Goal: Transaction & Acquisition: Purchase product/service

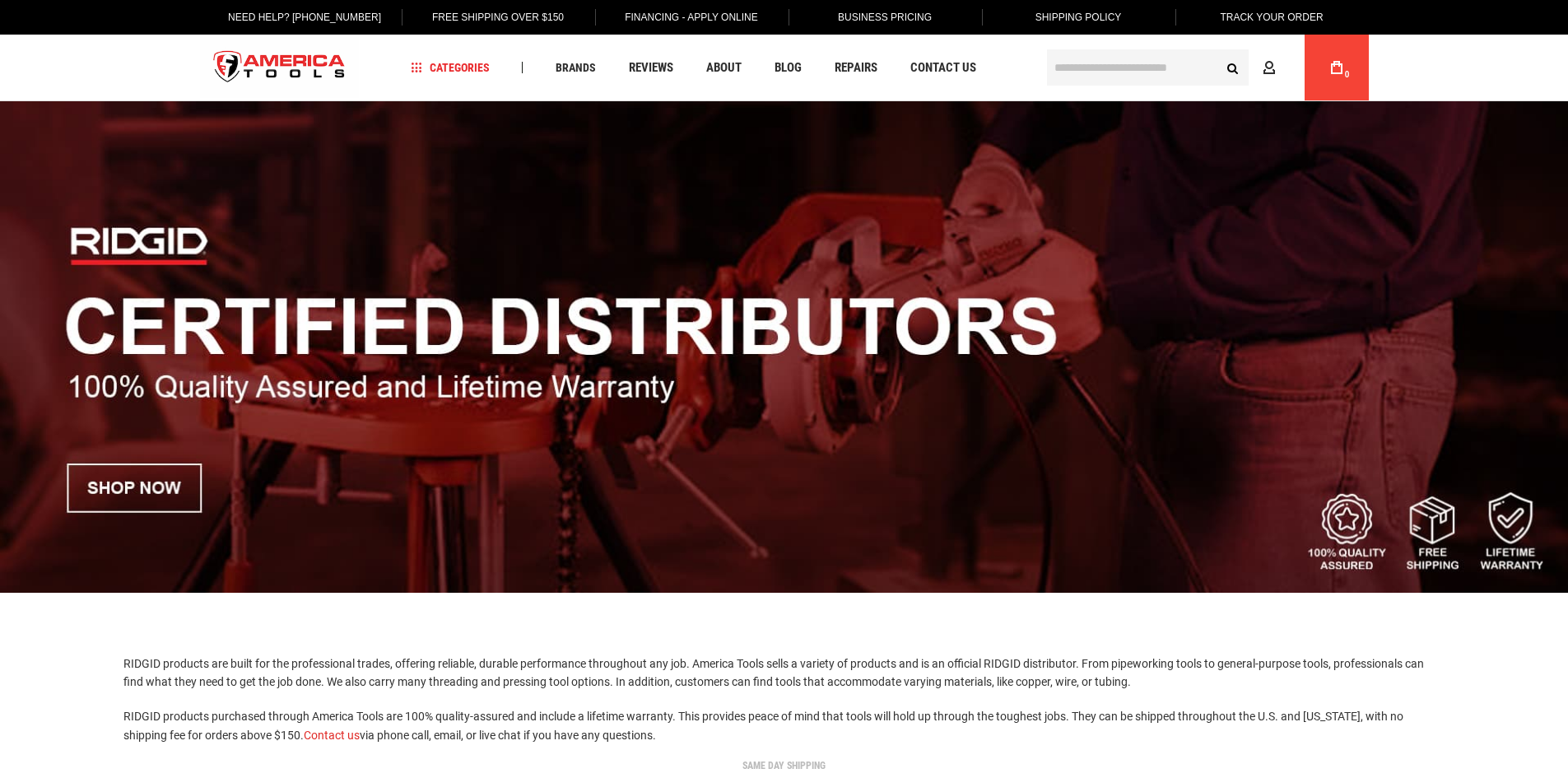
click at [169, 481] on img at bounding box center [784, 347] width 1568 height 491
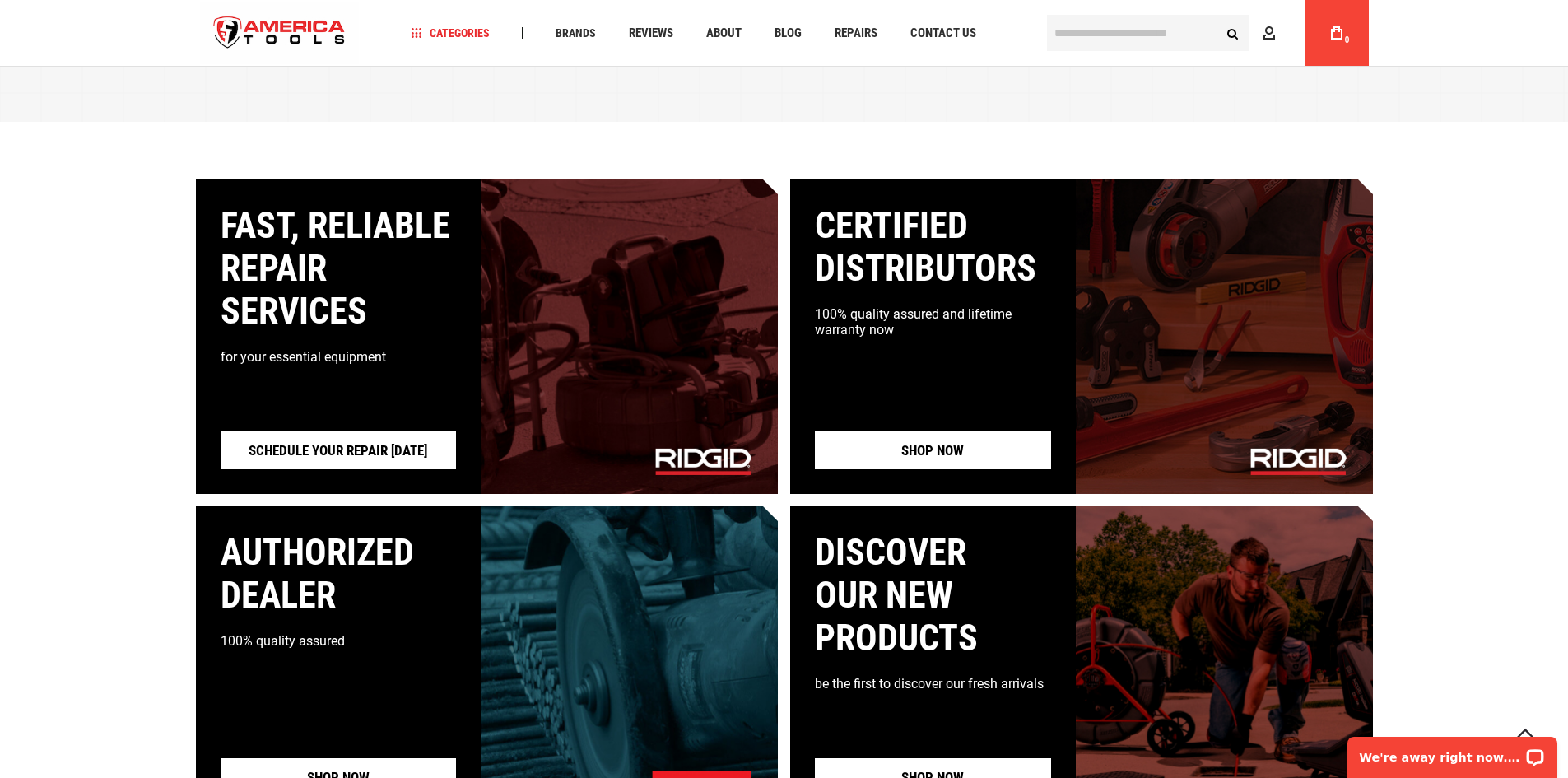
scroll to position [1399, 0]
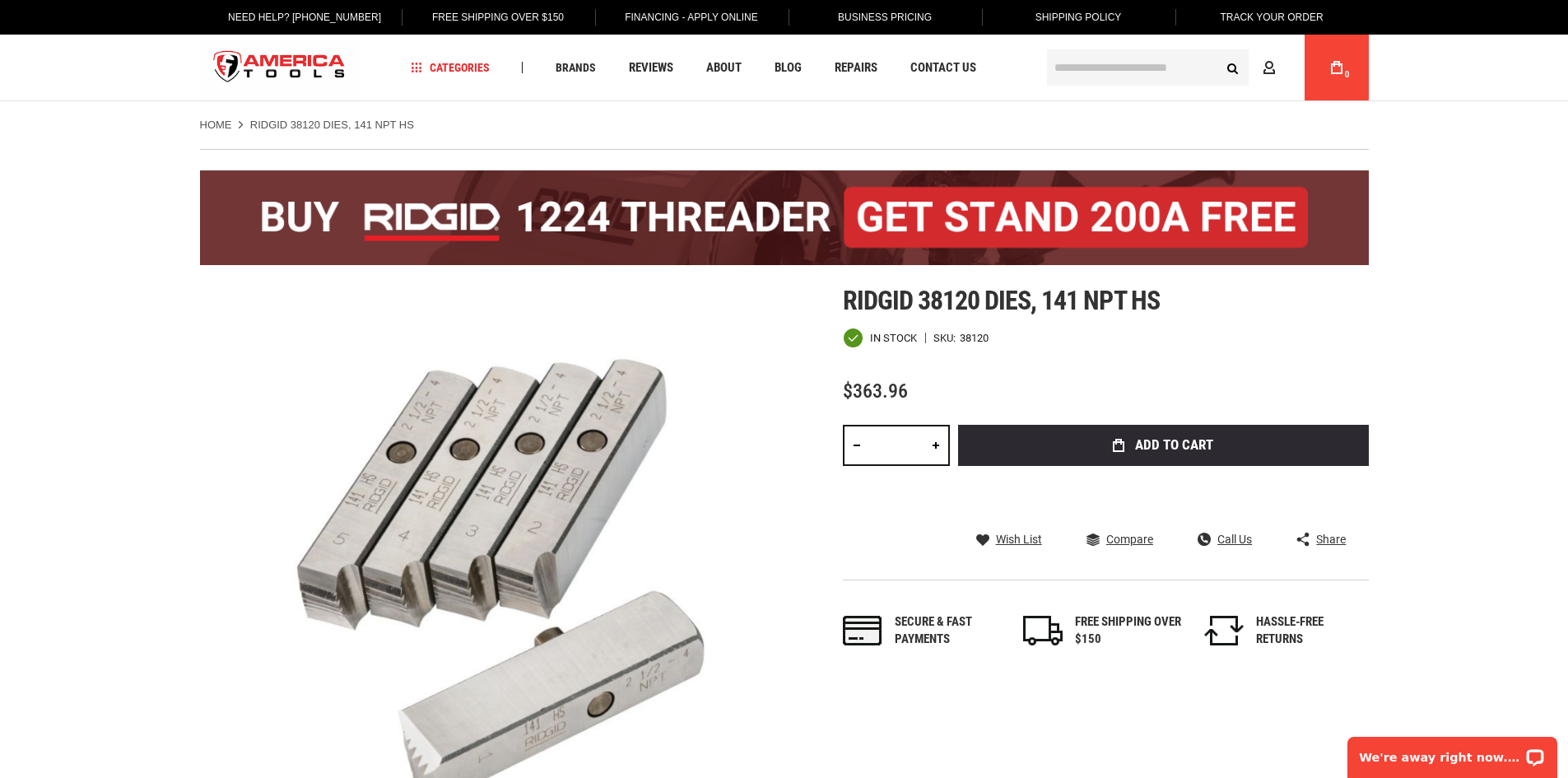
click at [936, 444] on link at bounding box center [936, 445] width 28 height 41
type input "*"
click at [1186, 445] on span "Add to Cart" at bounding box center [1174, 444] width 78 height 14
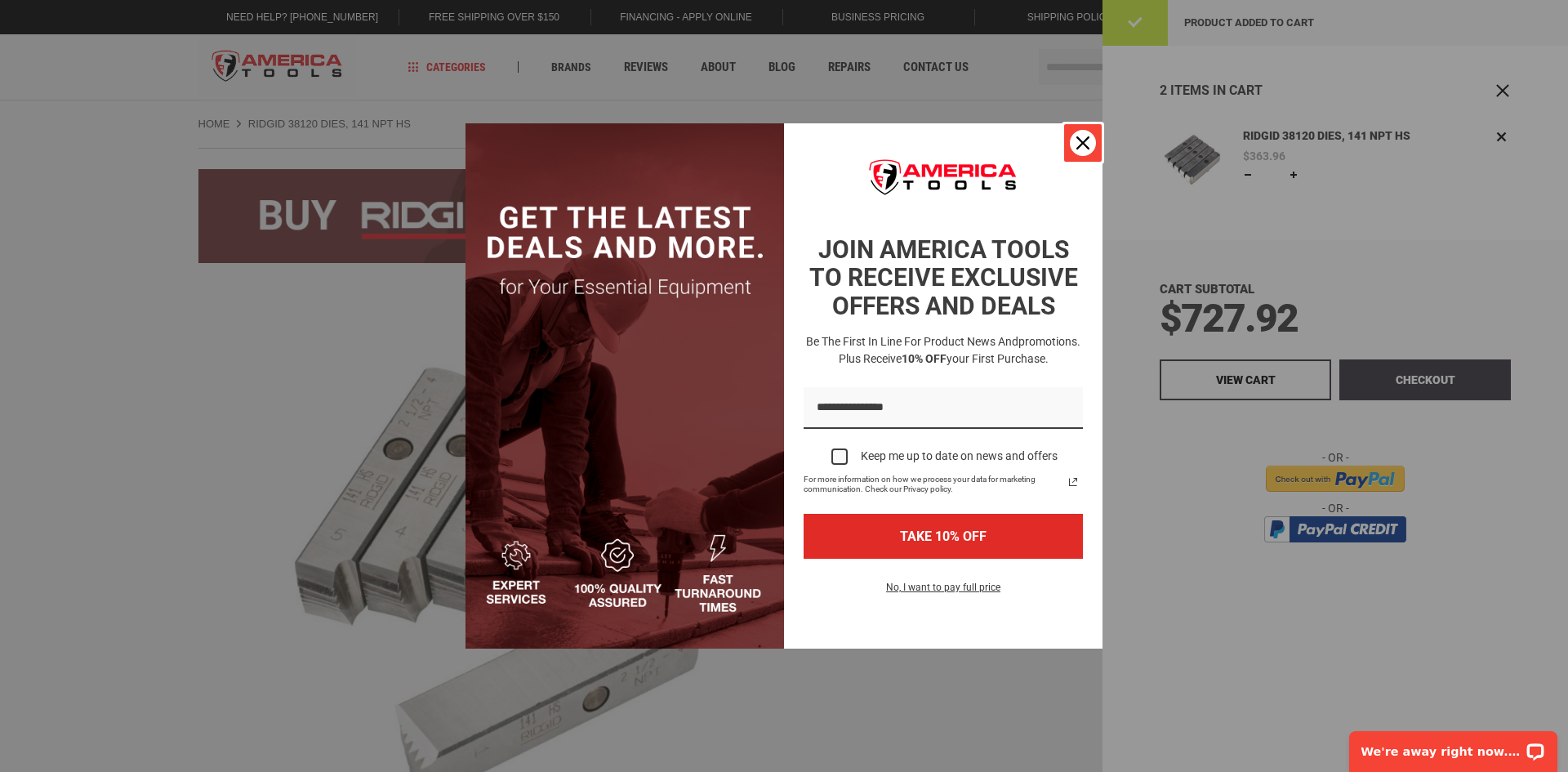
click at [1091, 140] on div "Close" at bounding box center [1083, 143] width 26 height 26
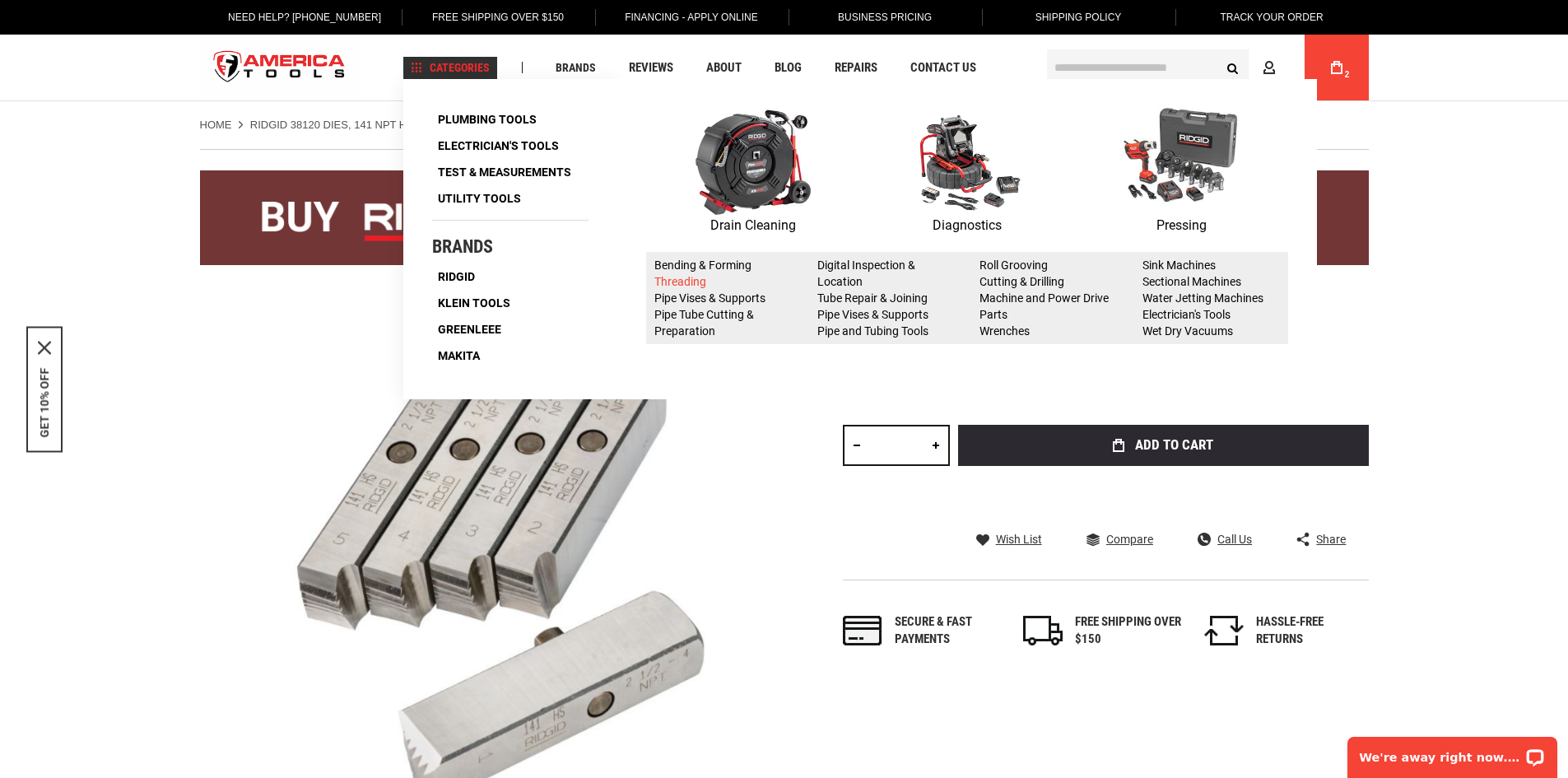
click at [684, 282] on link "Threading" at bounding box center [680, 281] width 52 height 13
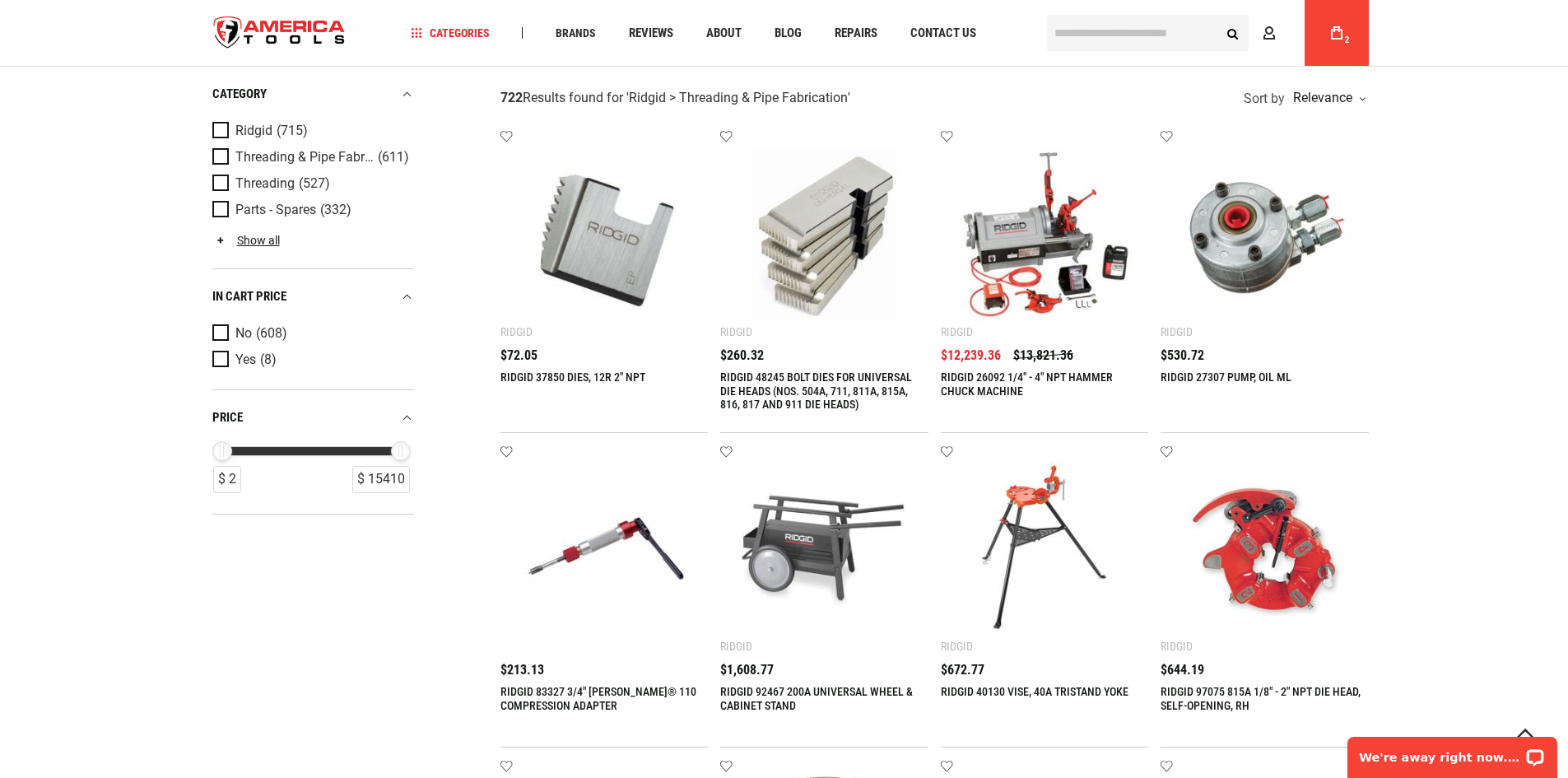
scroll to position [165, 0]
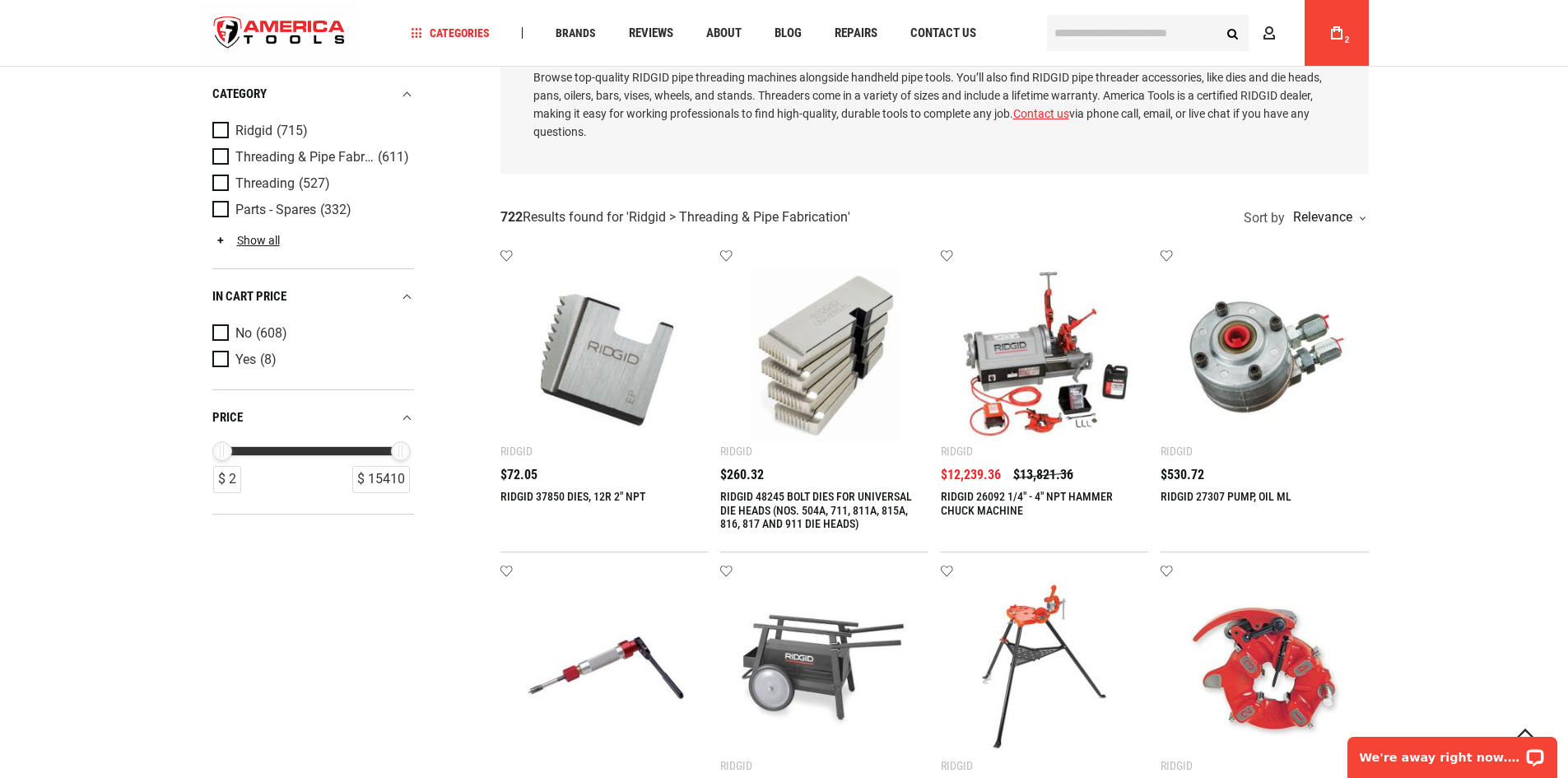
click at [588, 396] on img at bounding box center [604, 353] width 175 height 175
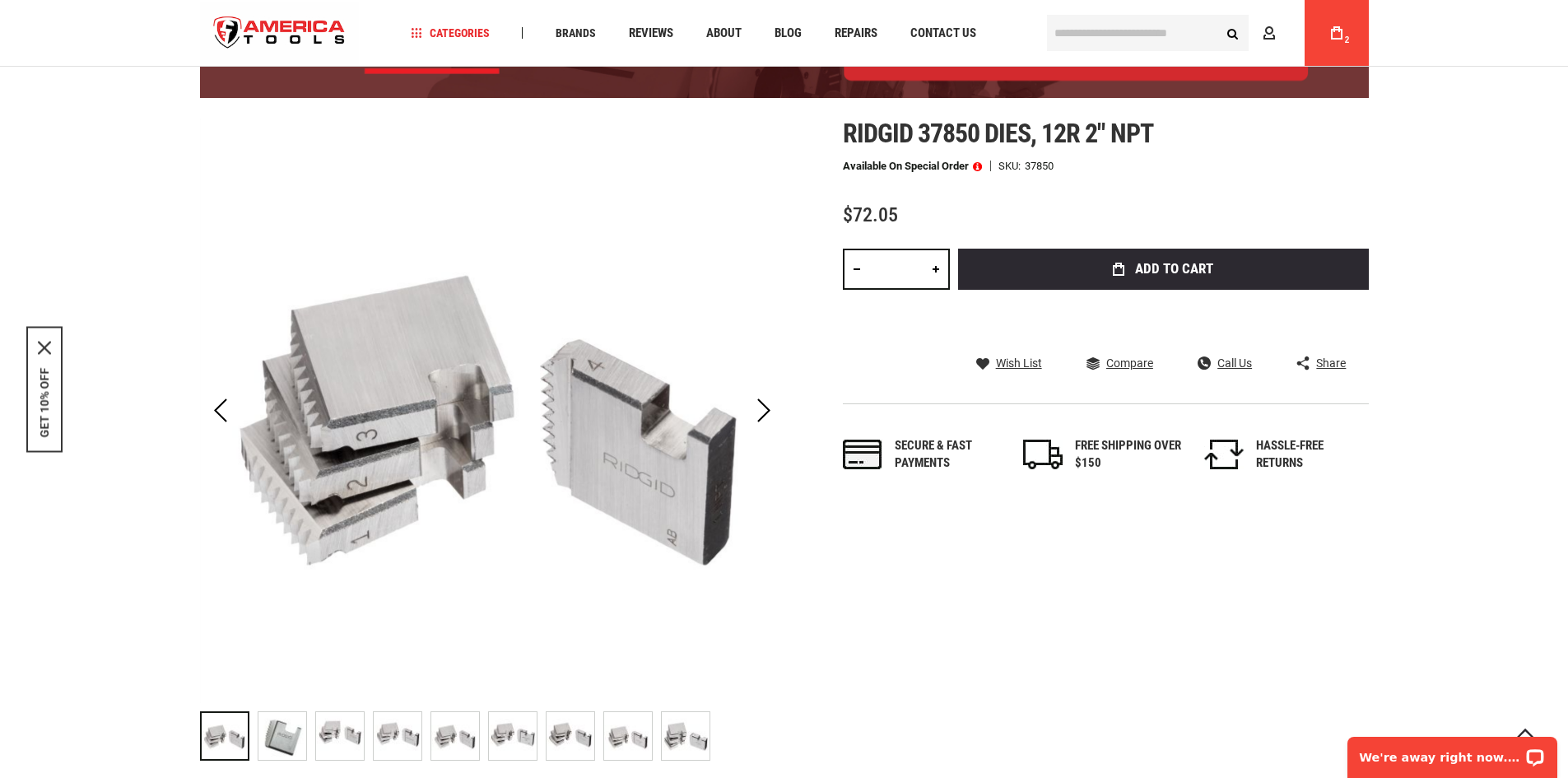
scroll to position [82, 0]
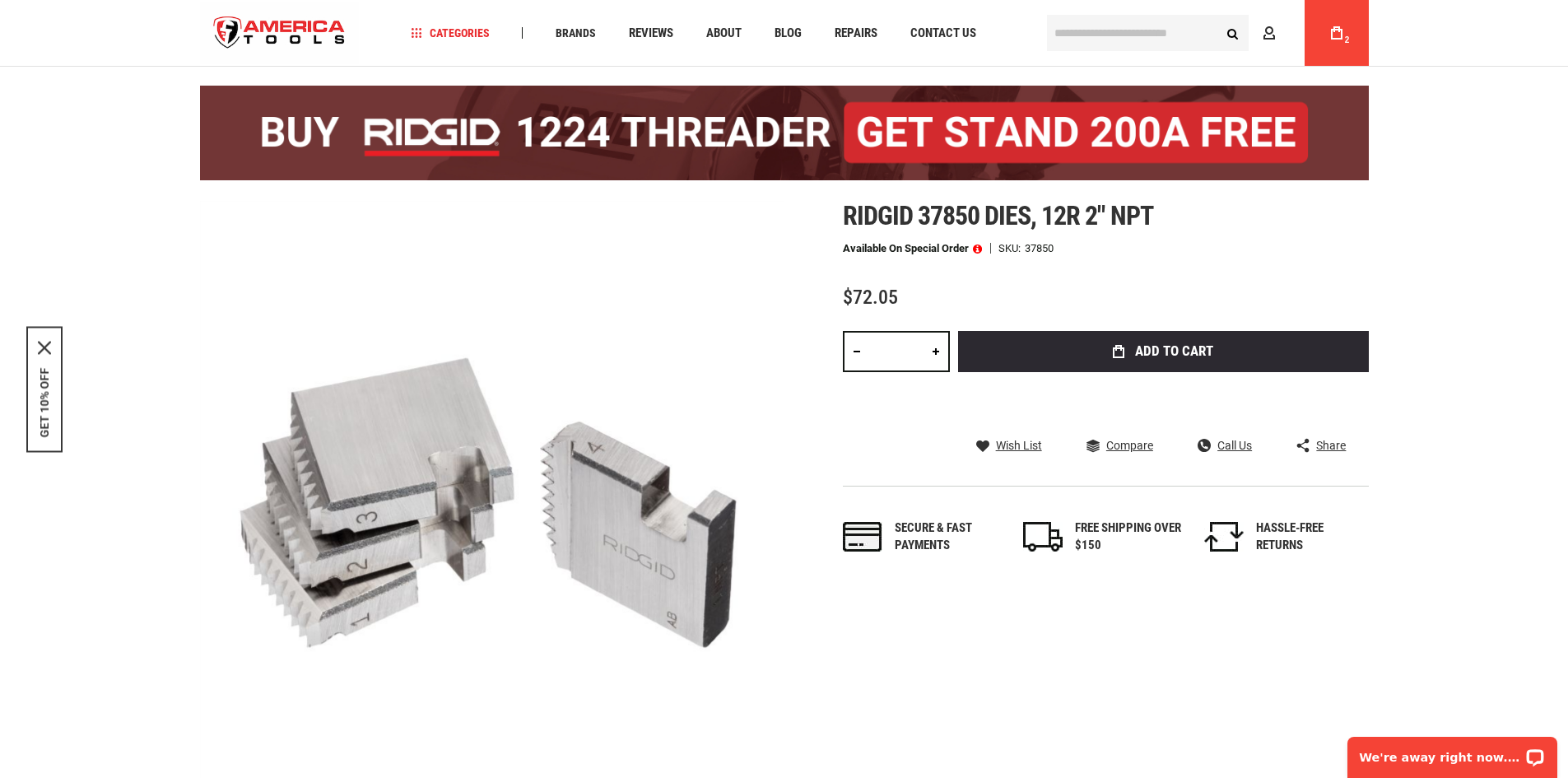
click at [931, 346] on link at bounding box center [936, 351] width 28 height 41
type input "*"
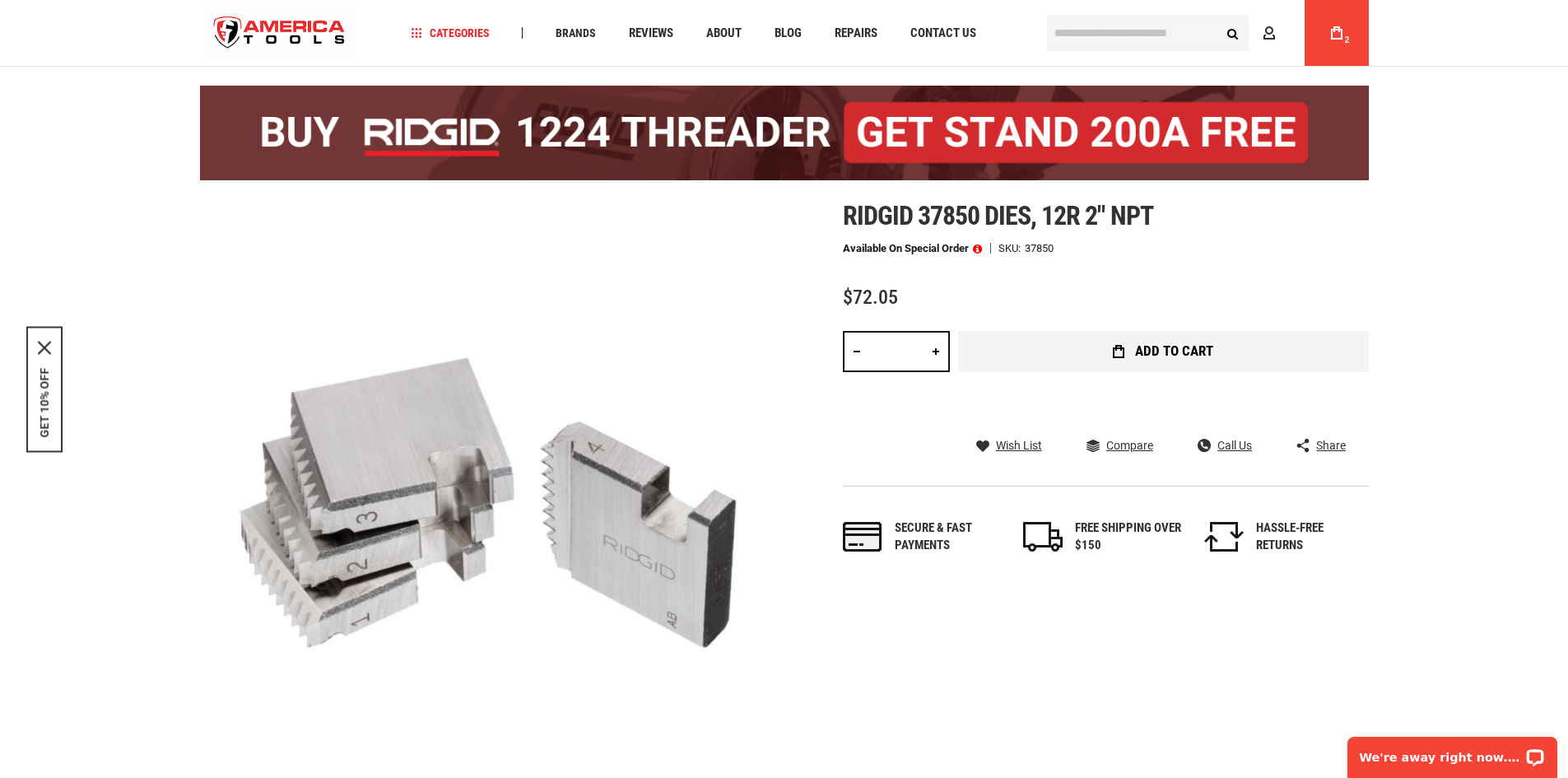
click at [1088, 346] on button "Add to Cart" at bounding box center [1164, 351] width 411 height 41
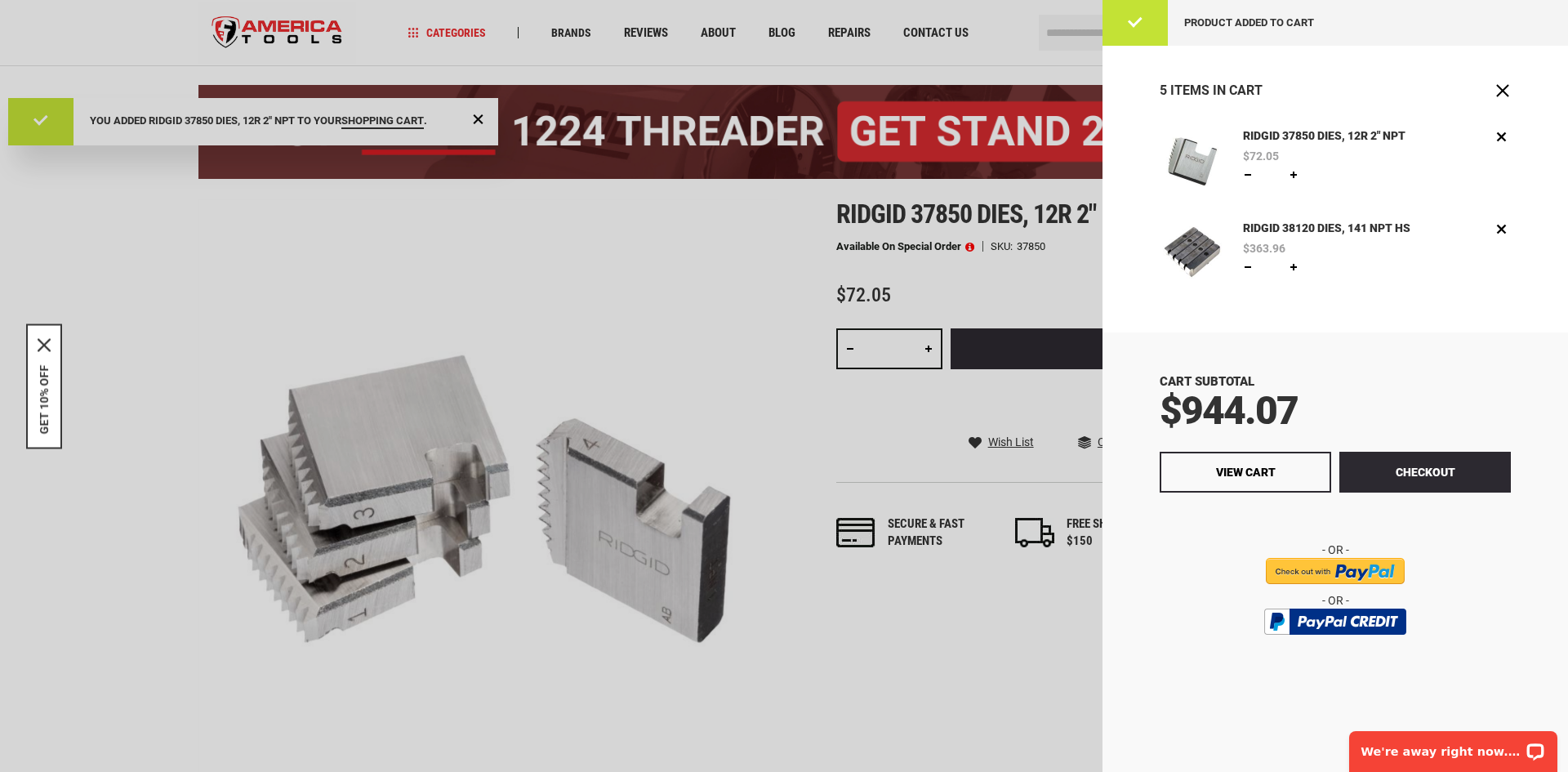
click at [654, 291] on div at bounding box center [784, 386] width 1568 height 772
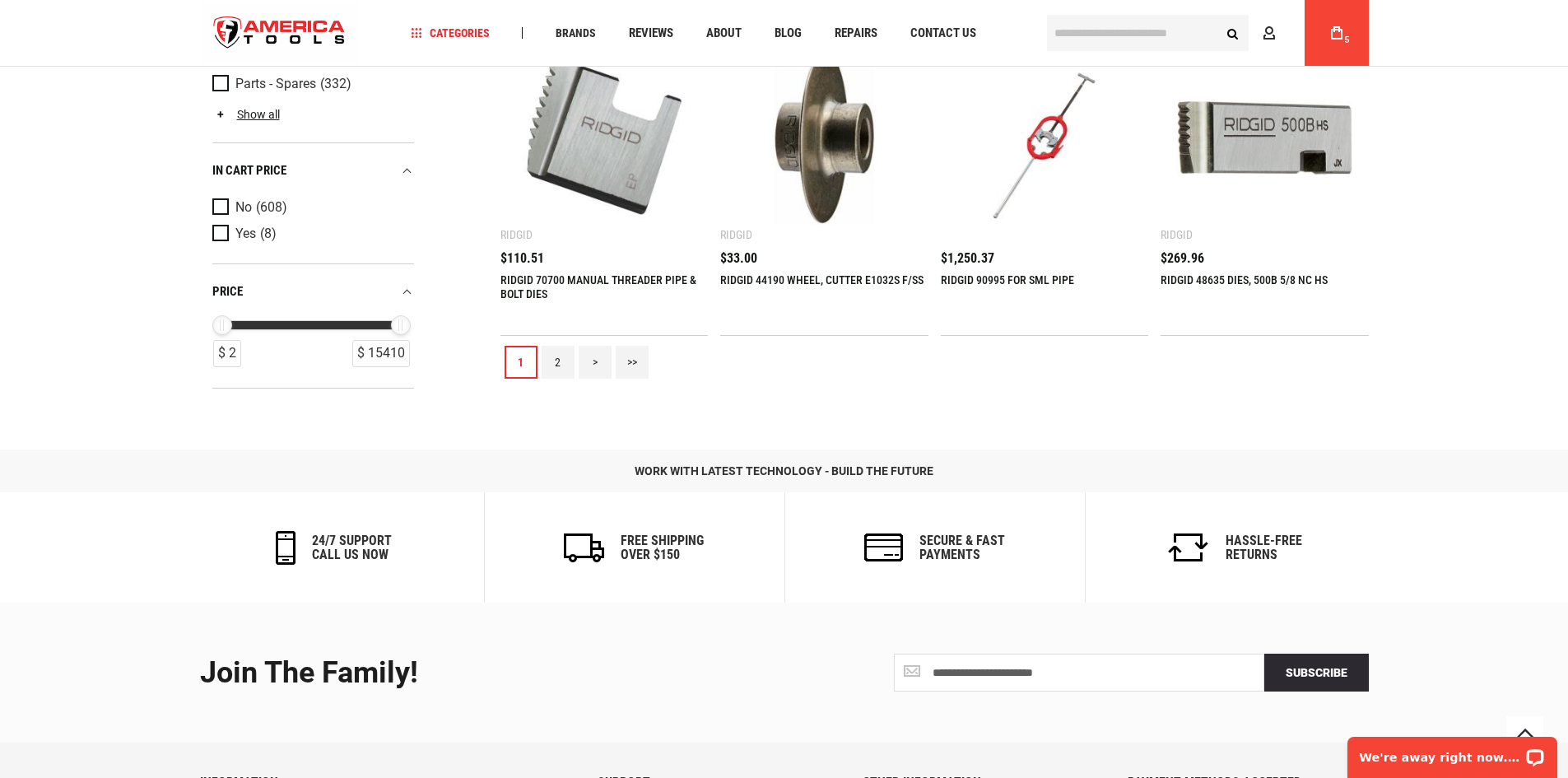
scroll to position [1976, 0]
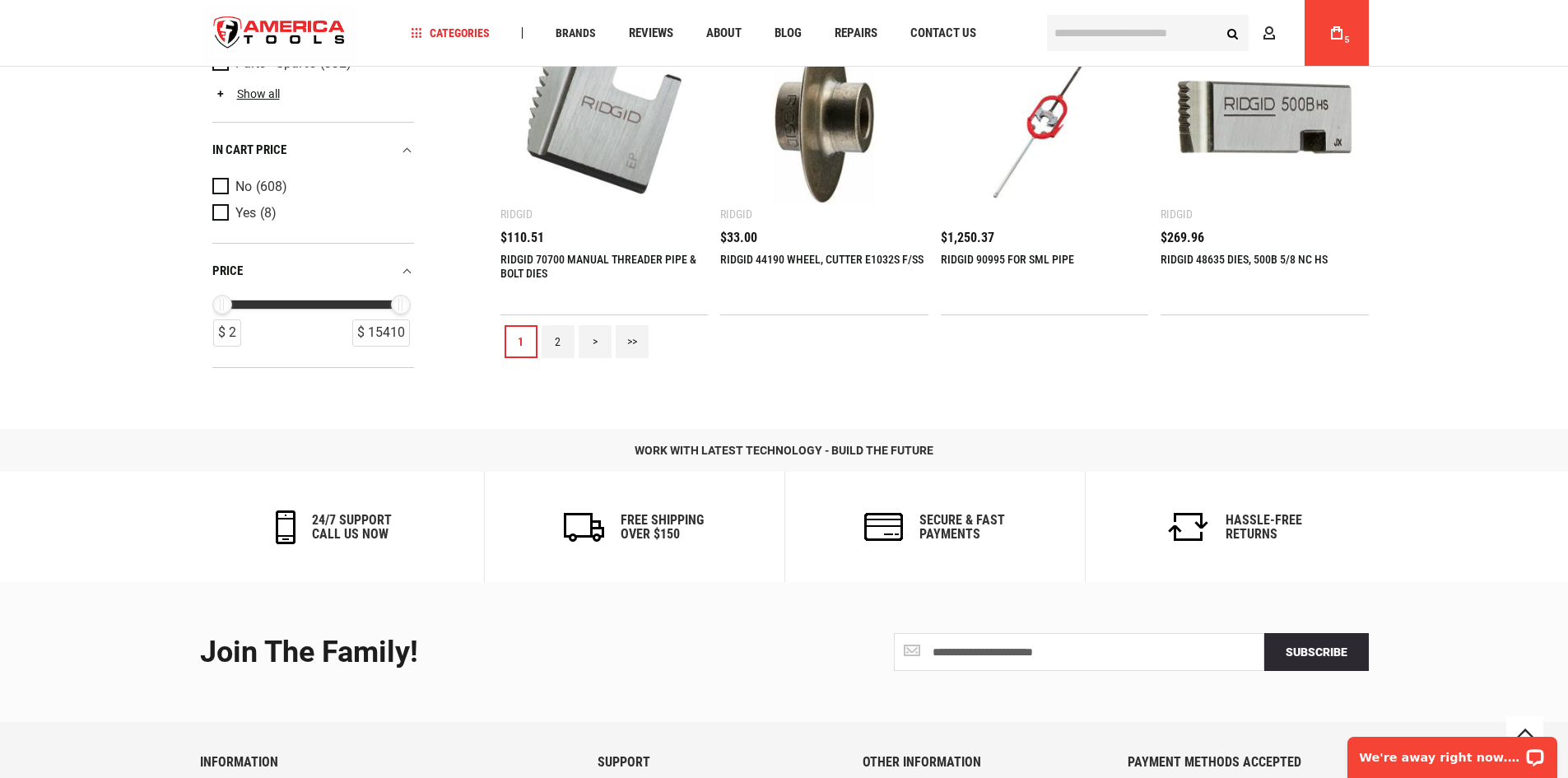
click at [552, 349] on link "2" at bounding box center [558, 342] width 33 height 33
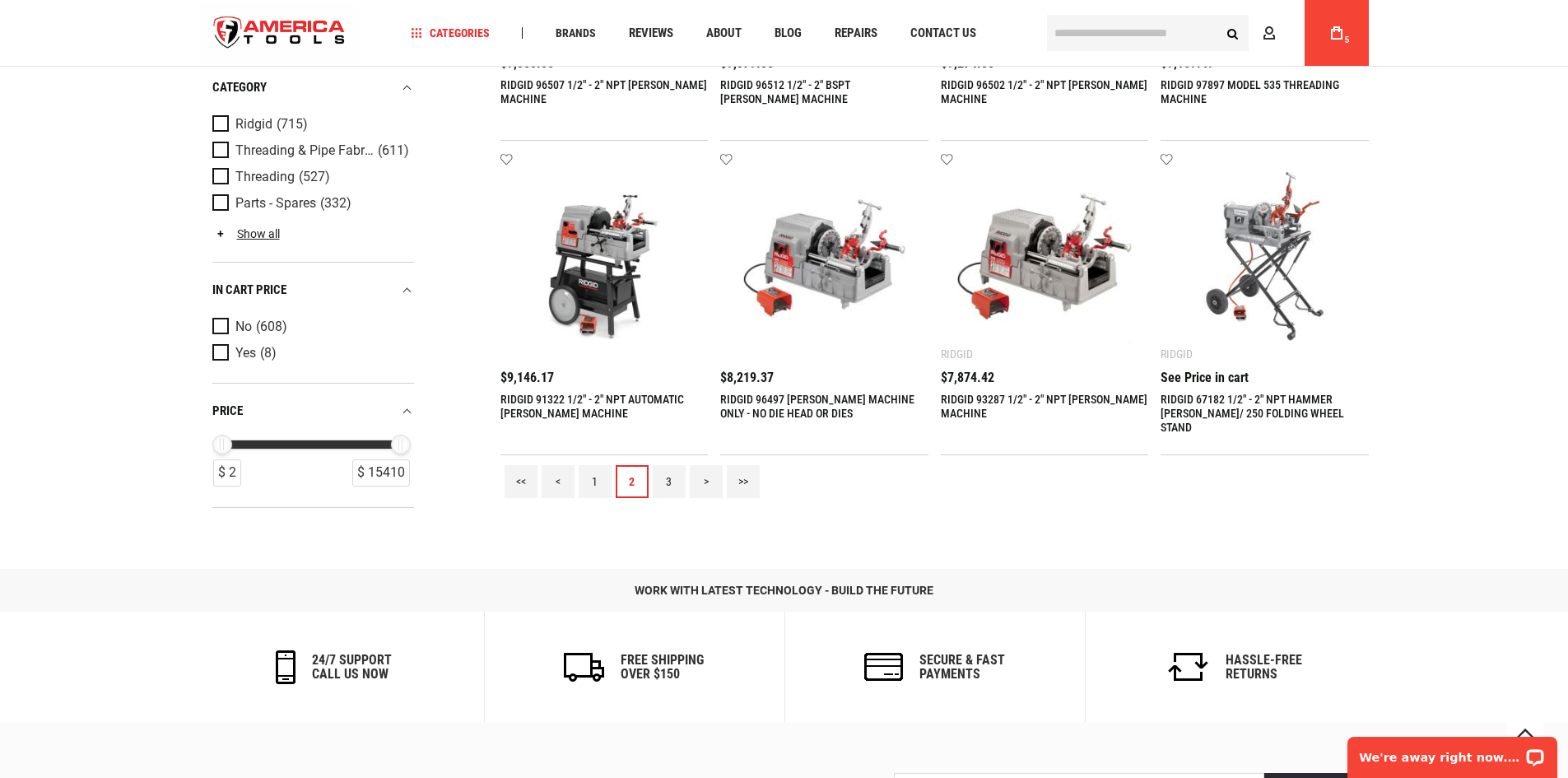
scroll to position [1893, 0]
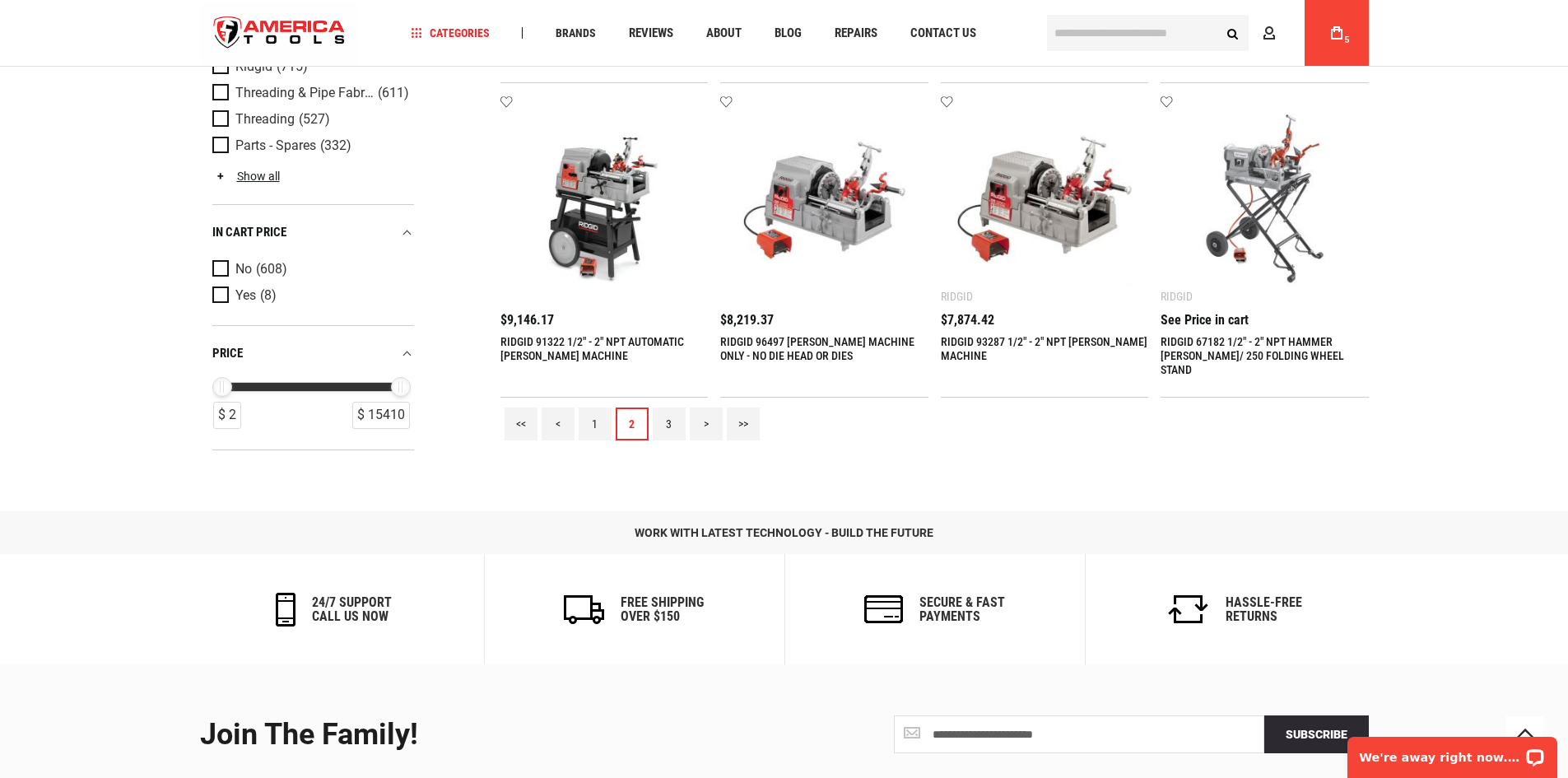
click at [648, 423] on link "2" at bounding box center [632, 424] width 33 height 33
click at [661, 424] on link "3" at bounding box center [669, 424] width 33 height 33
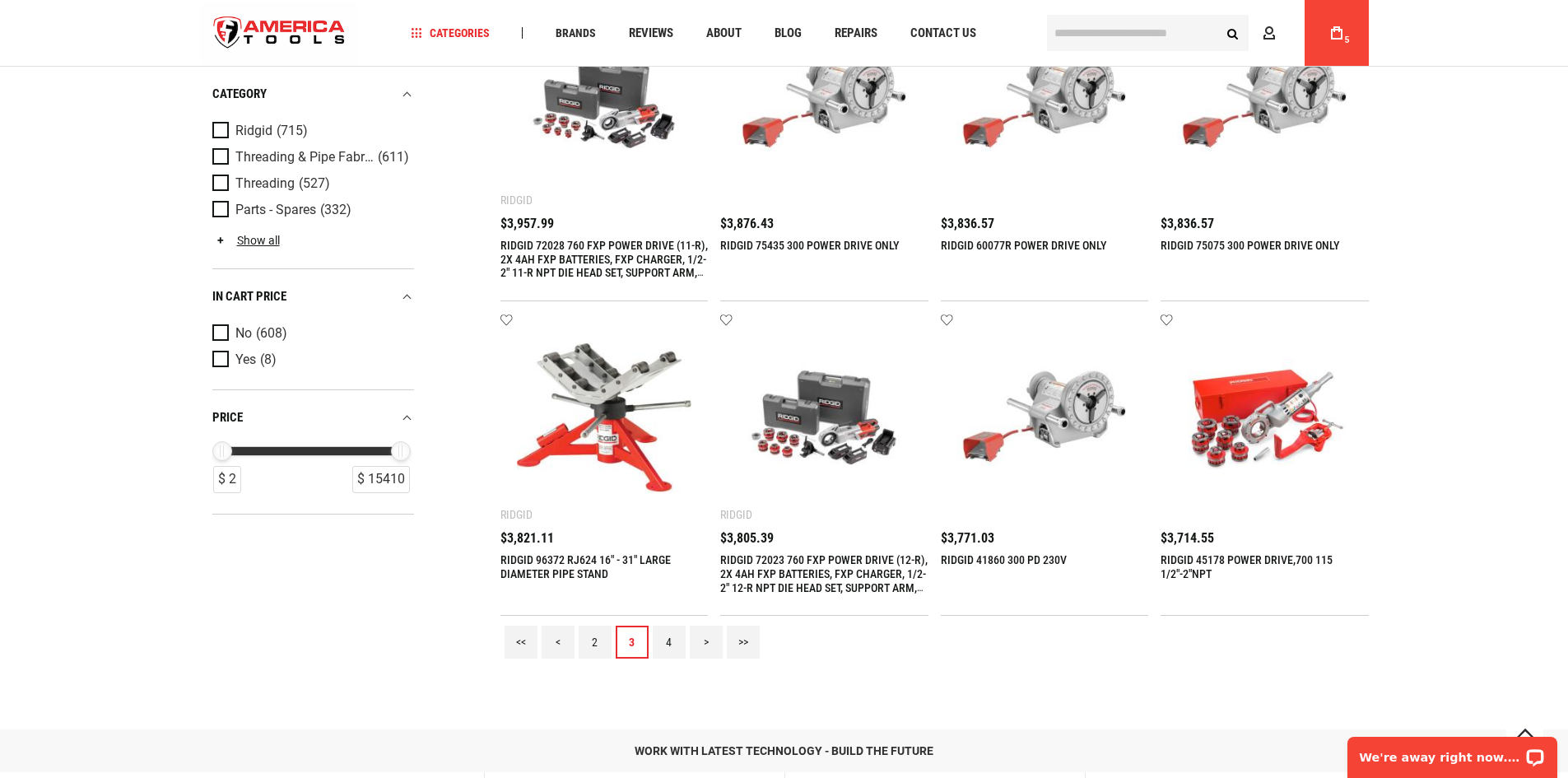
scroll to position [1729, 0]
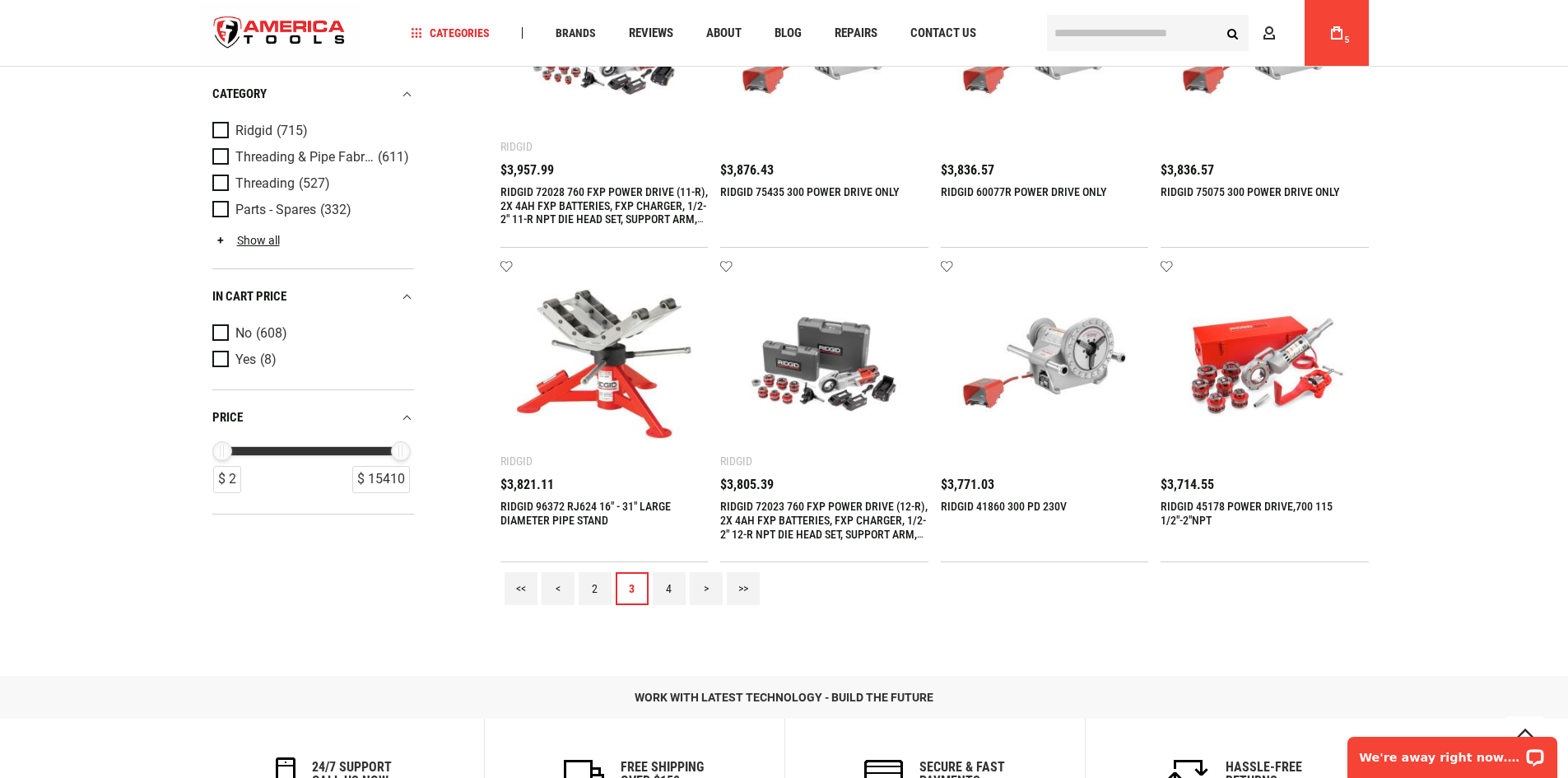
click at [664, 592] on link "4" at bounding box center [669, 588] width 33 height 33
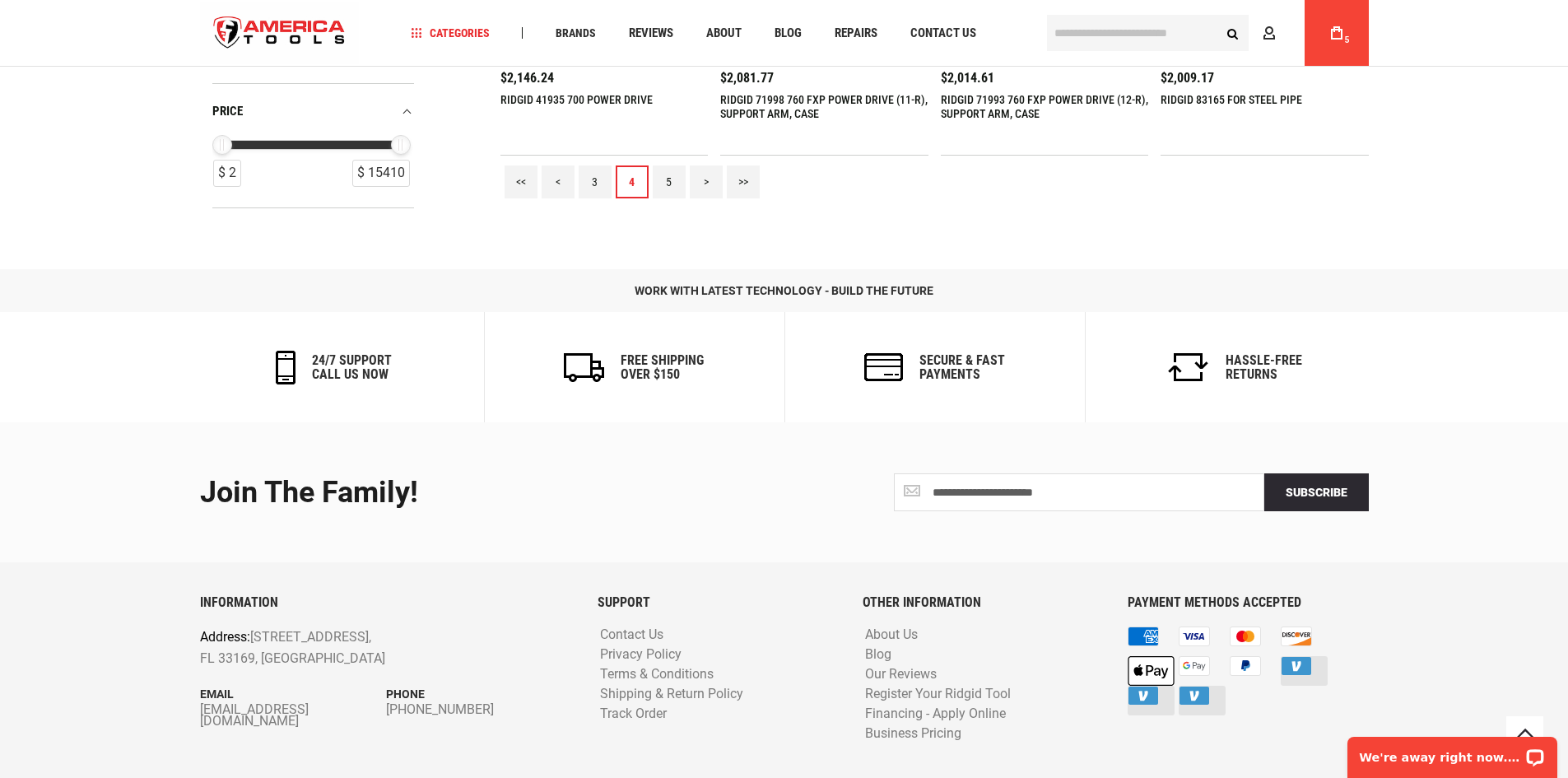
scroll to position [2141, 0]
